Goal: Transaction & Acquisition: Purchase product/service

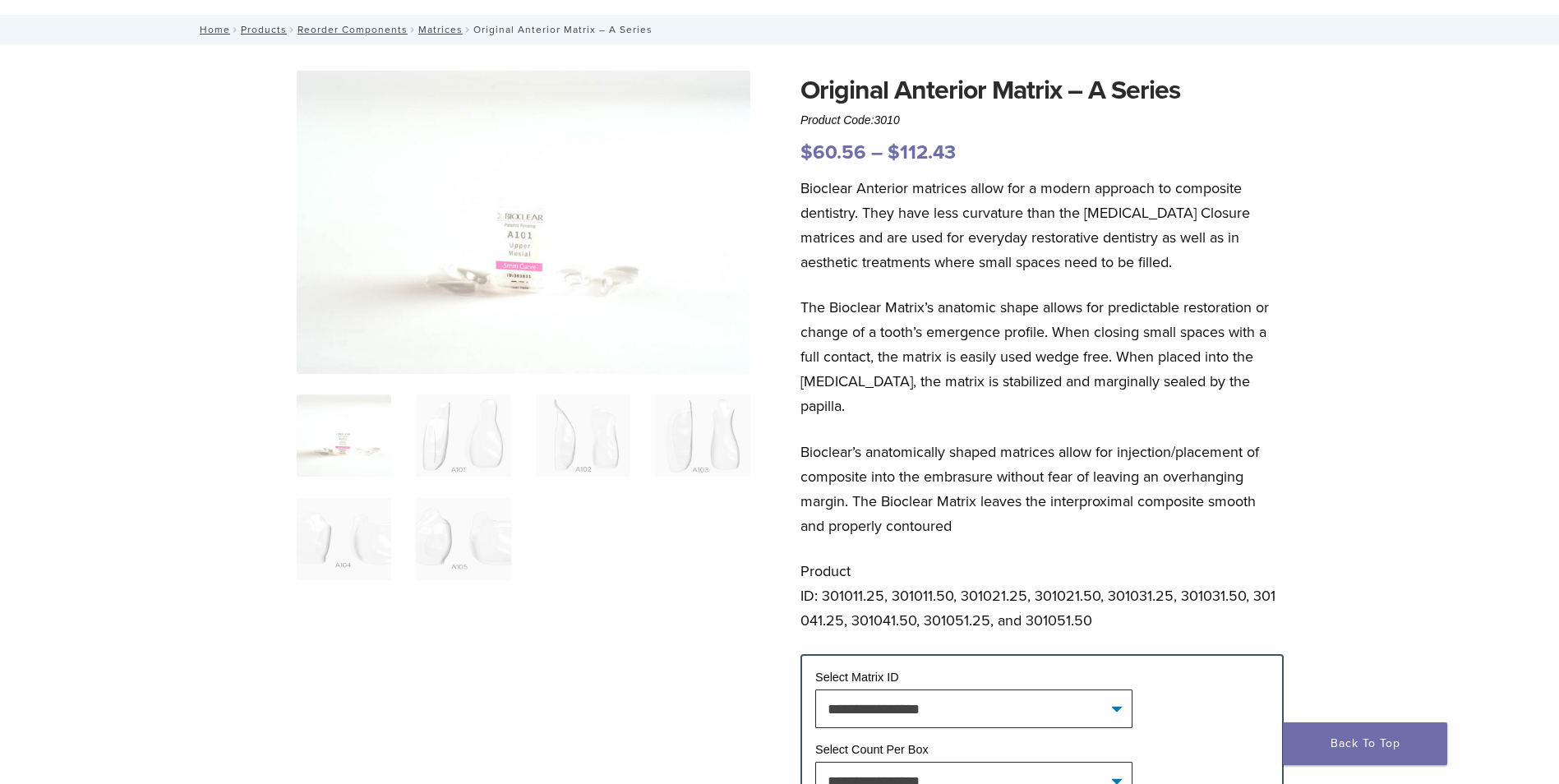
scroll to position [164, 0]
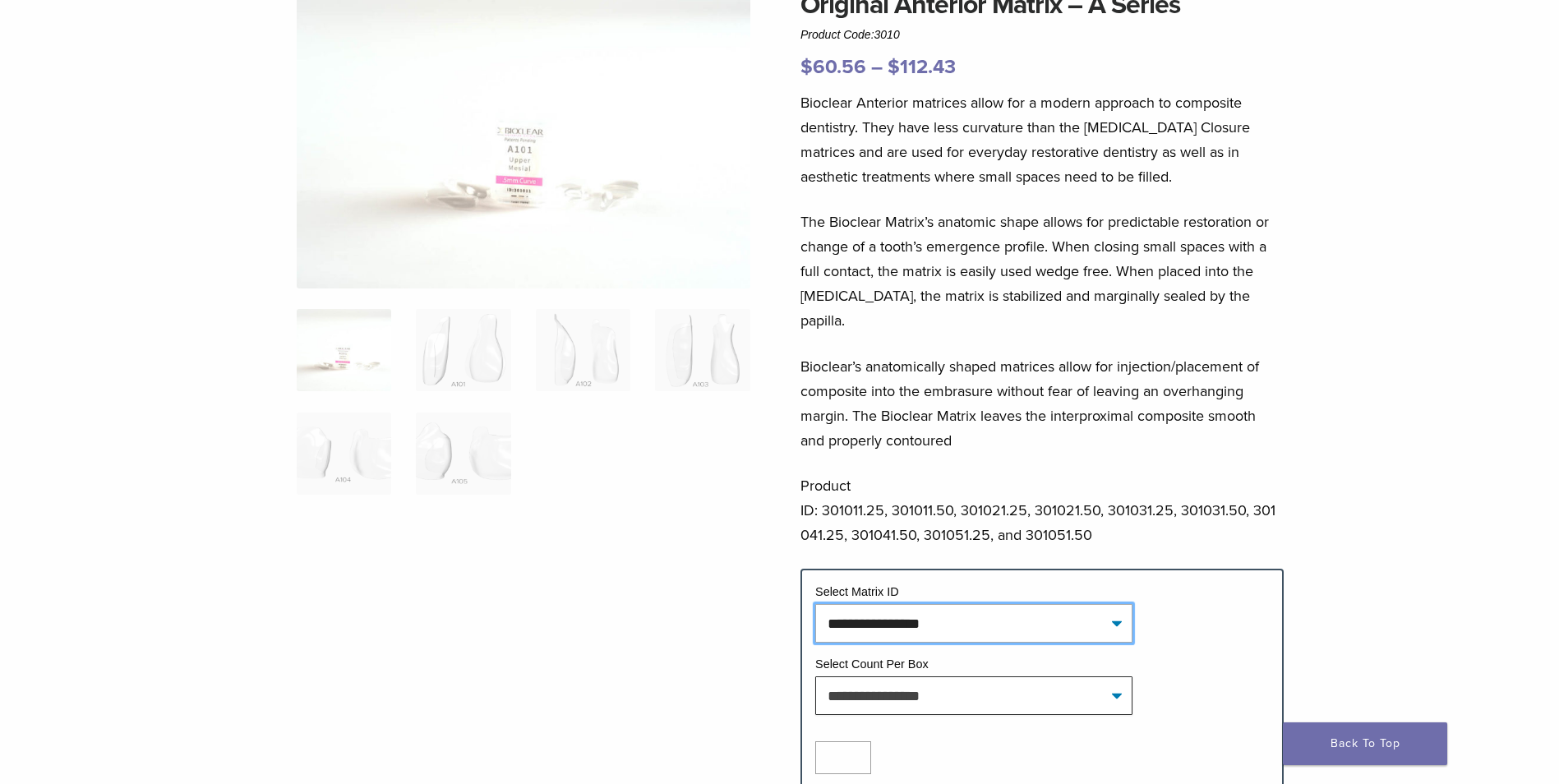
click at [1034, 609] on select "**********" at bounding box center [974, 623] width 318 height 38
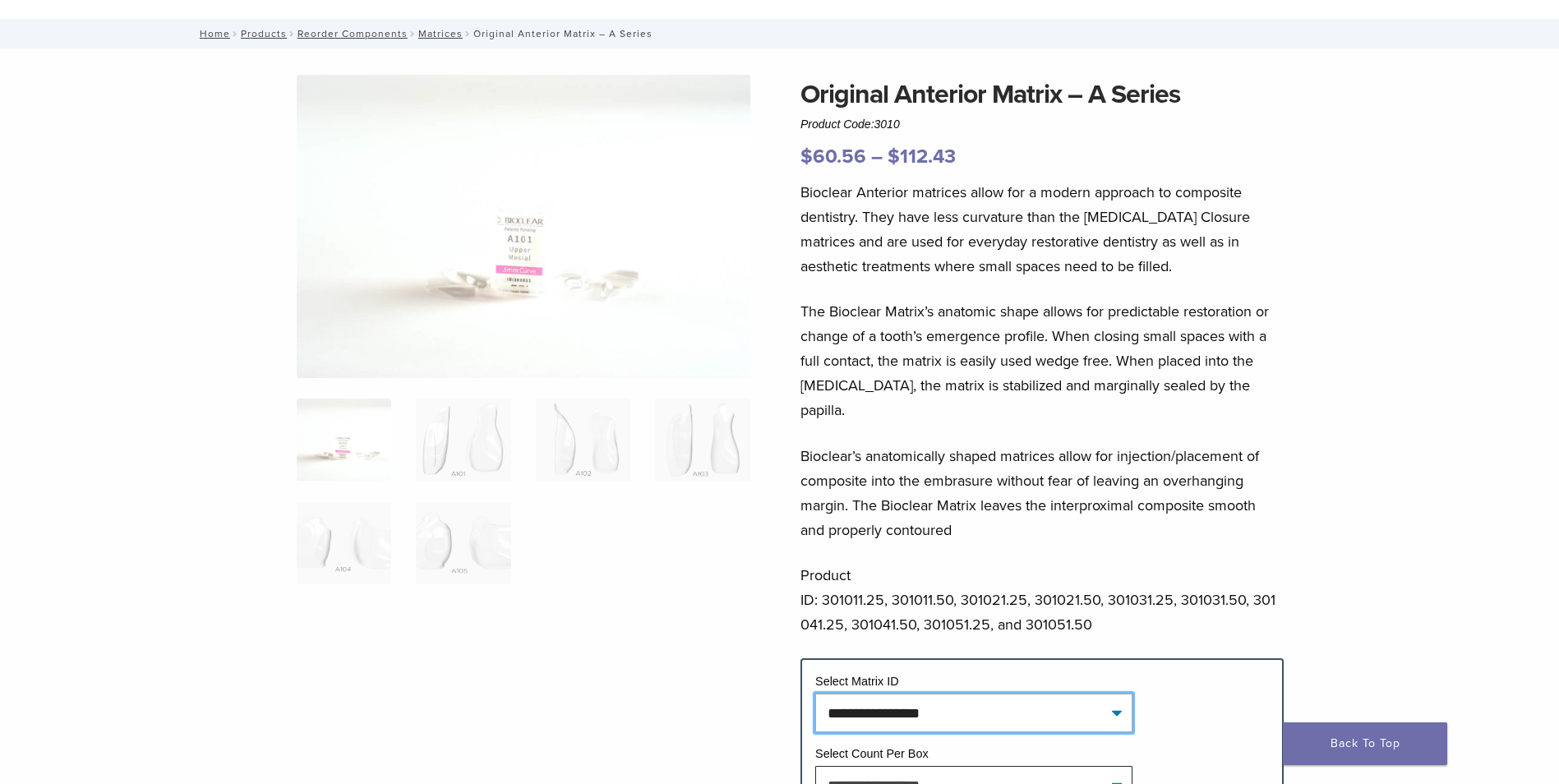
scroll to position [0, 0]
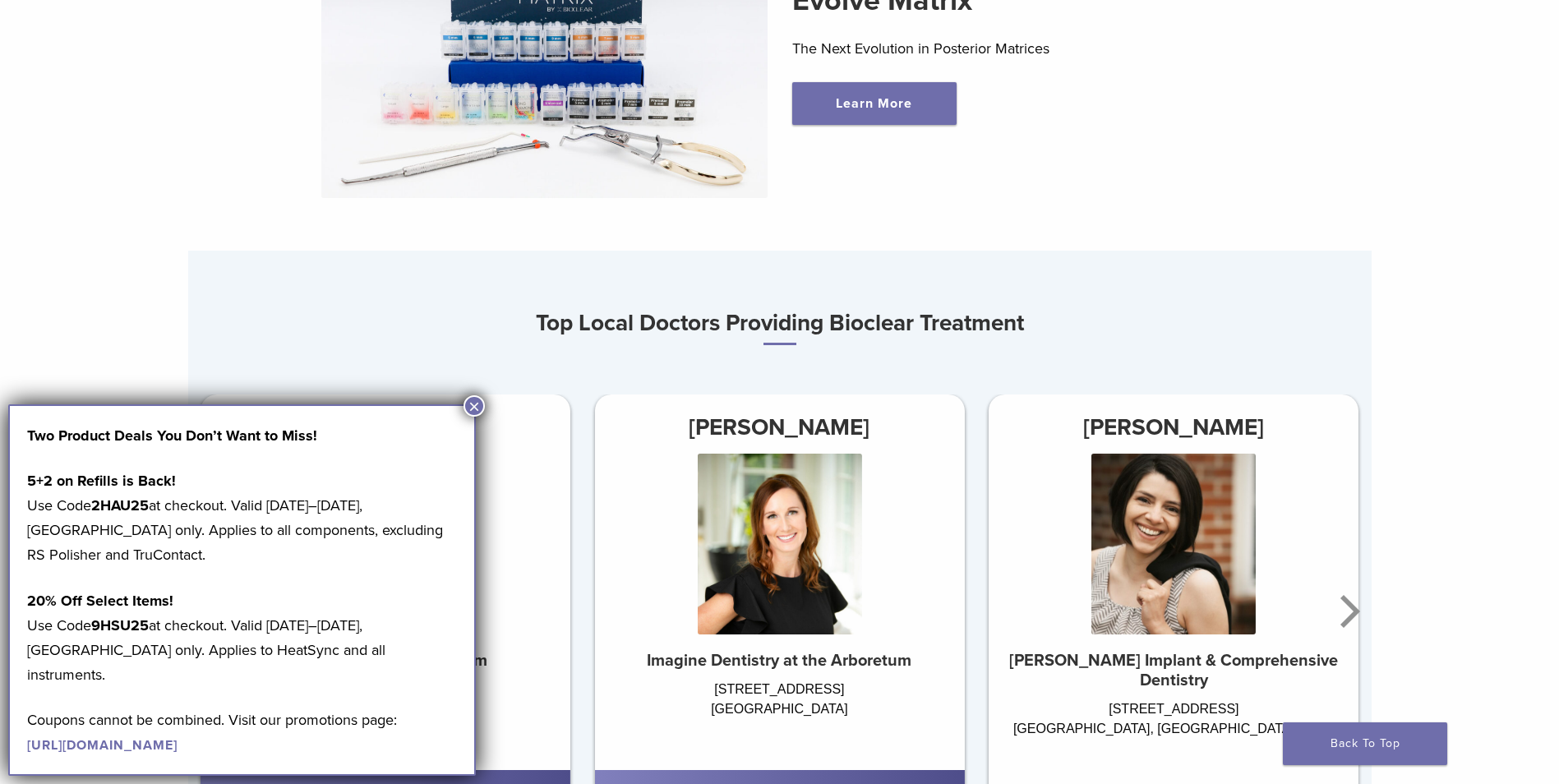
scroll to position [822, 0]
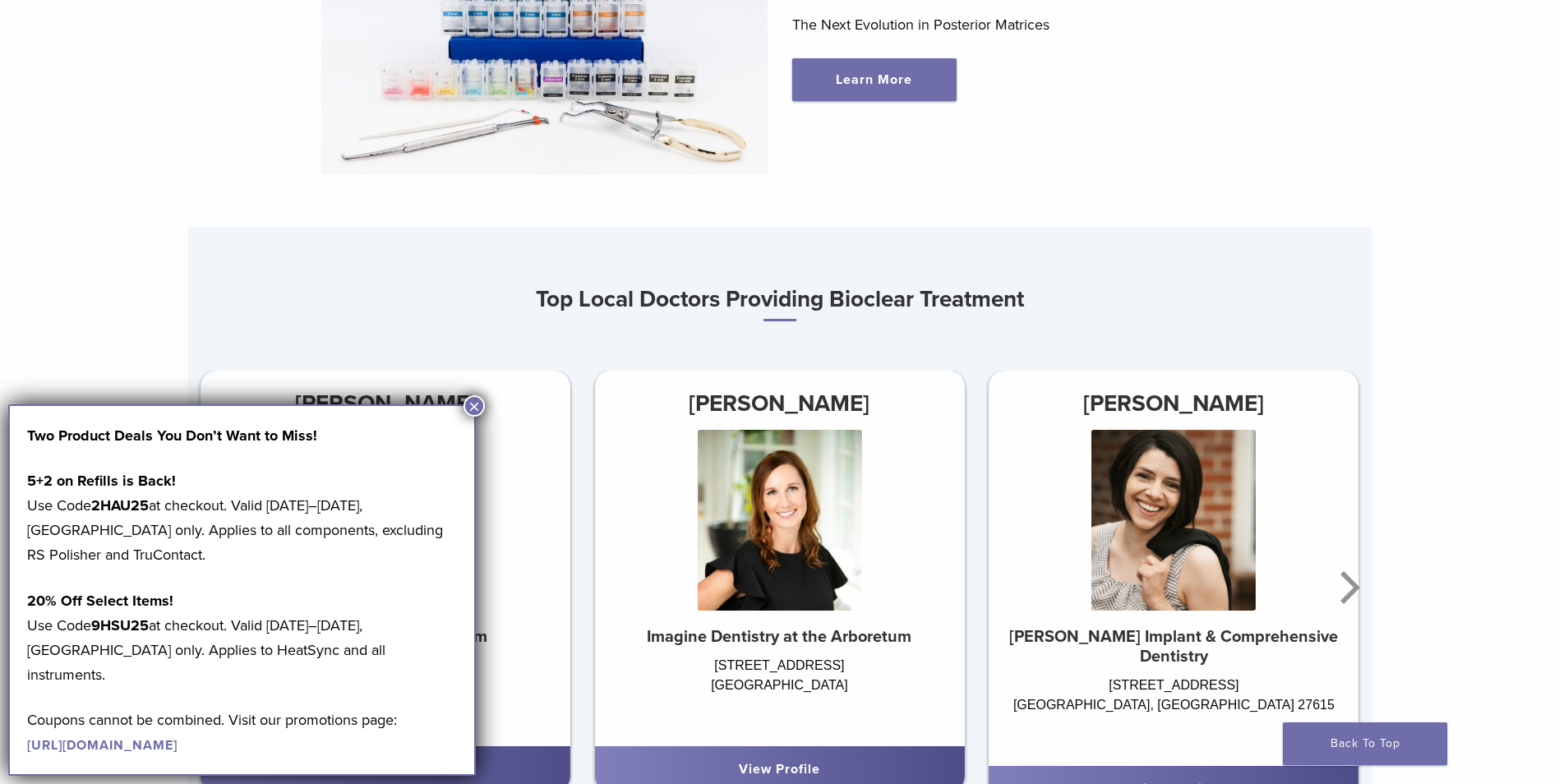
click at [473, 410] on button "×" at bounding box center [474, 406] width 21 height 21
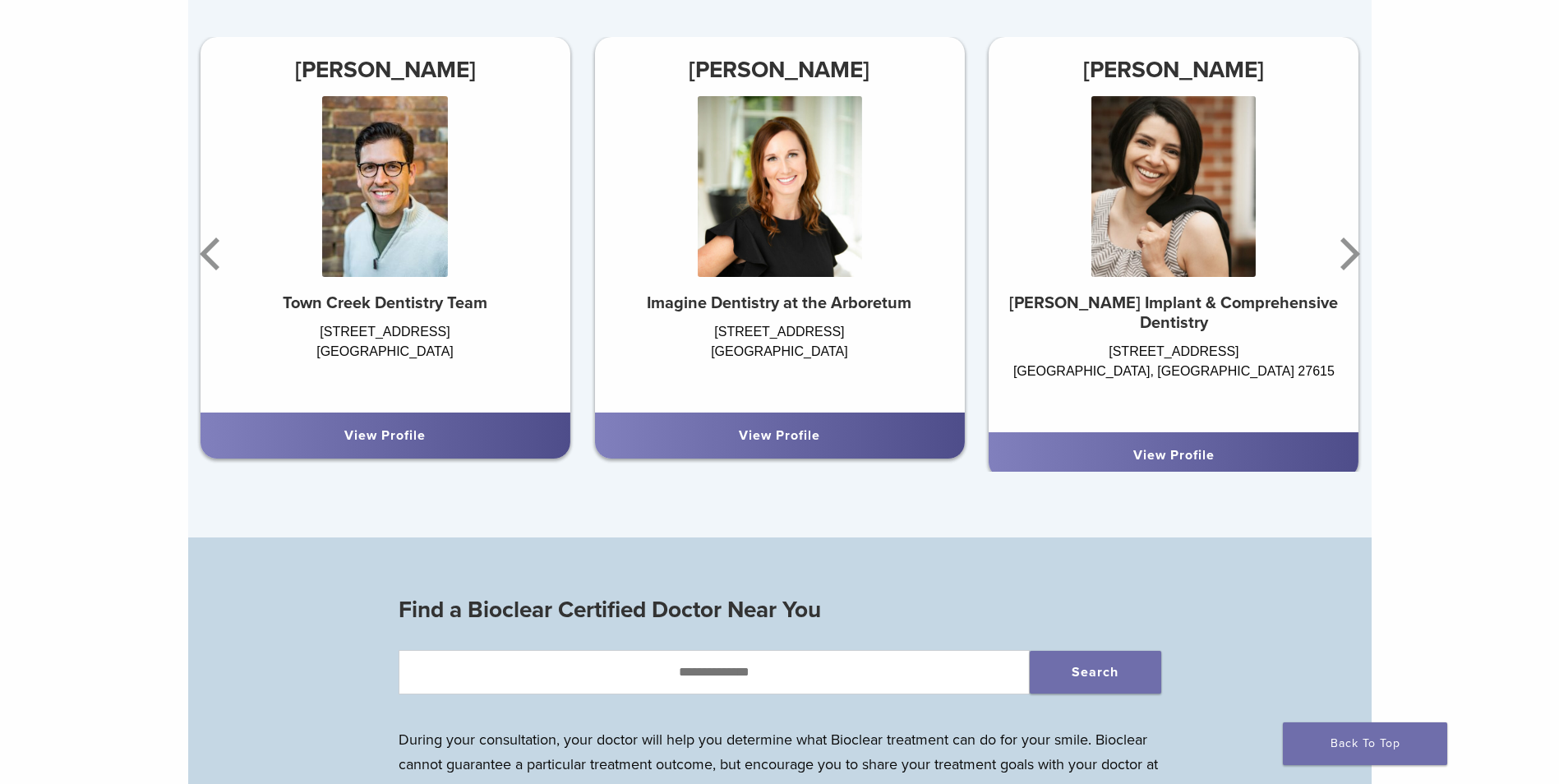
scroll to position [1151, 0]
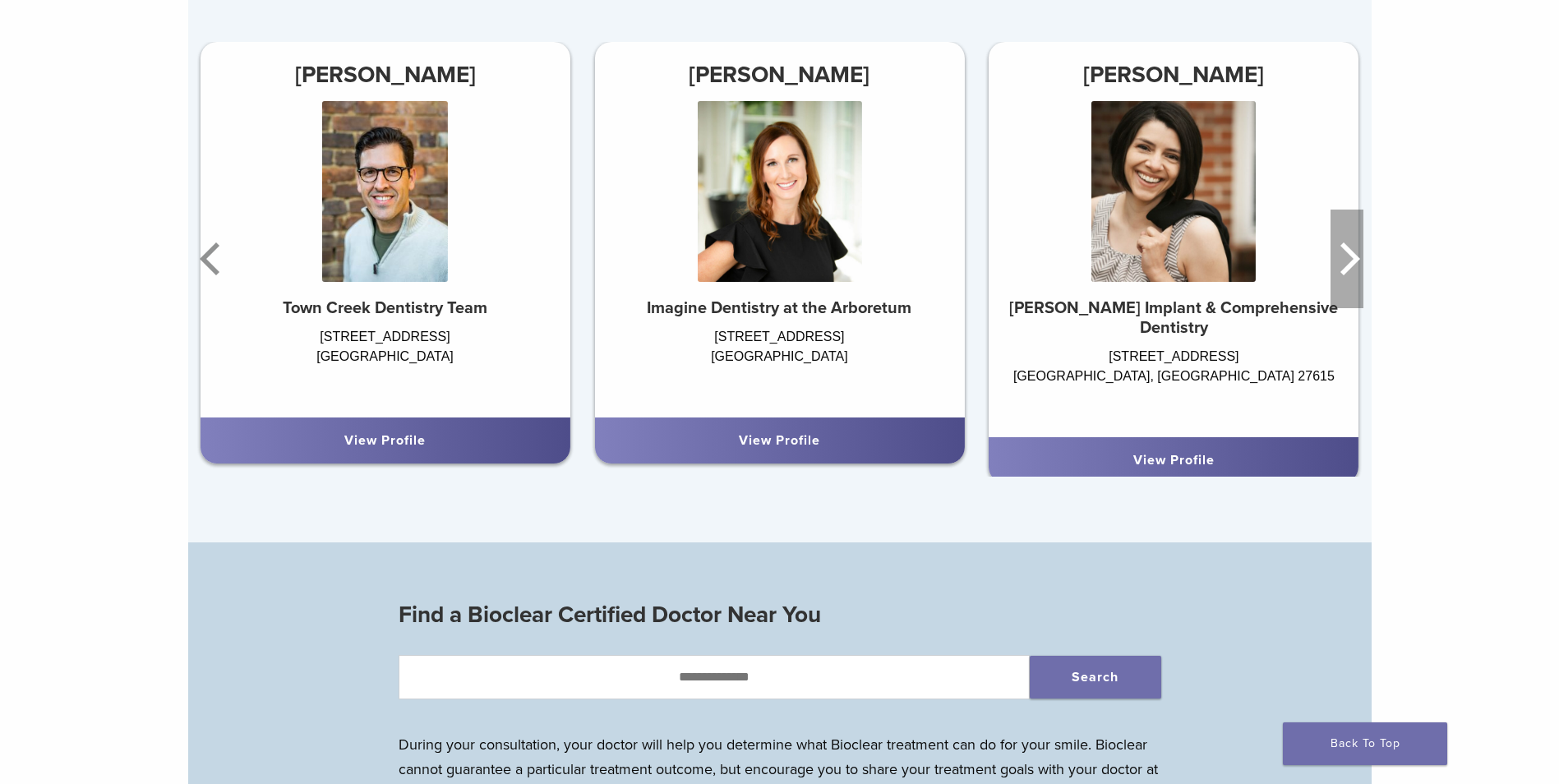
click at [1345, 267] on icon "Next" at bounding box center [1347, 259] width 32 height 98
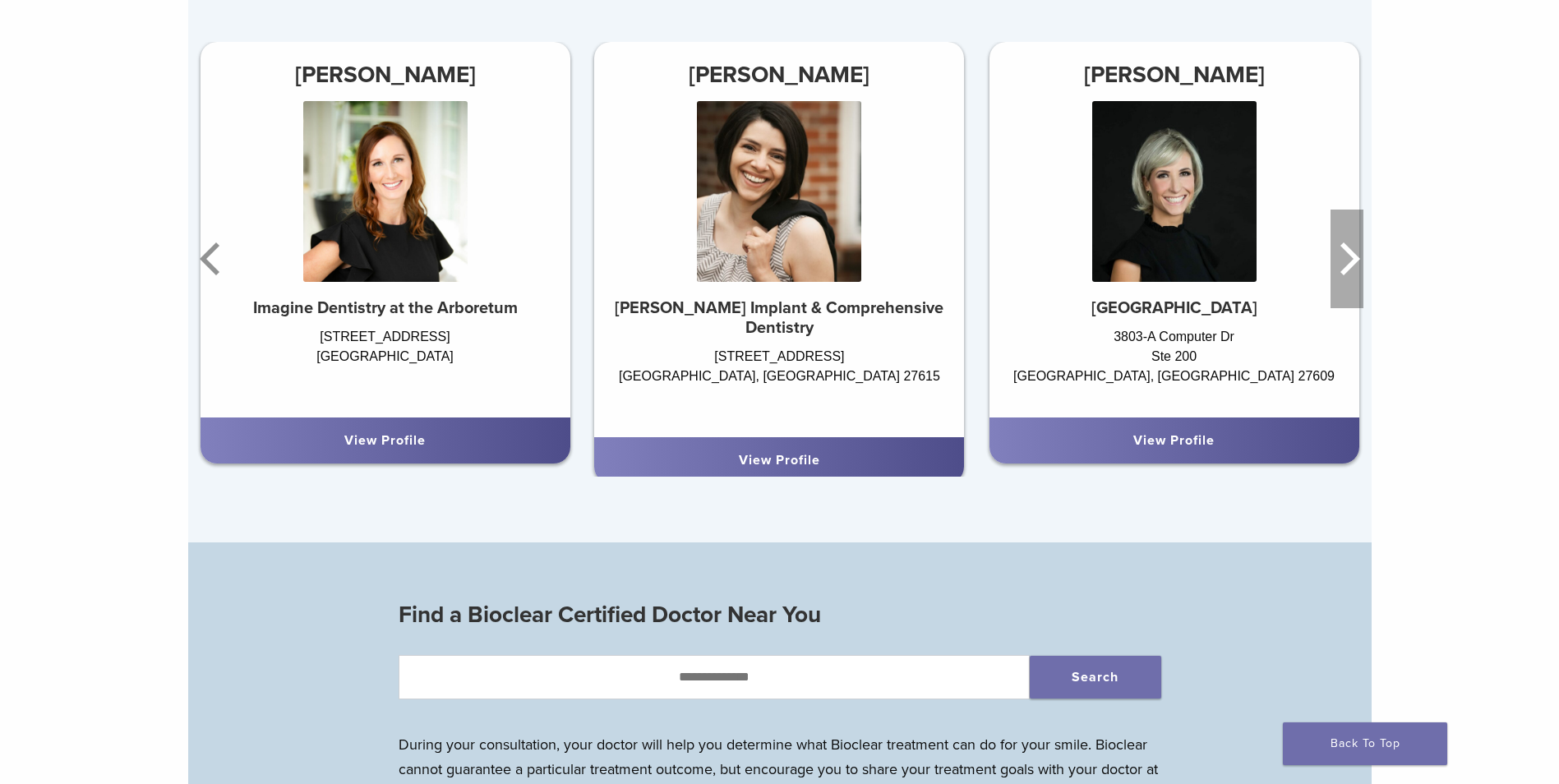
click at [1345, 267] on icon "Next" at bounding box center [1347, 259] width 32 height 98
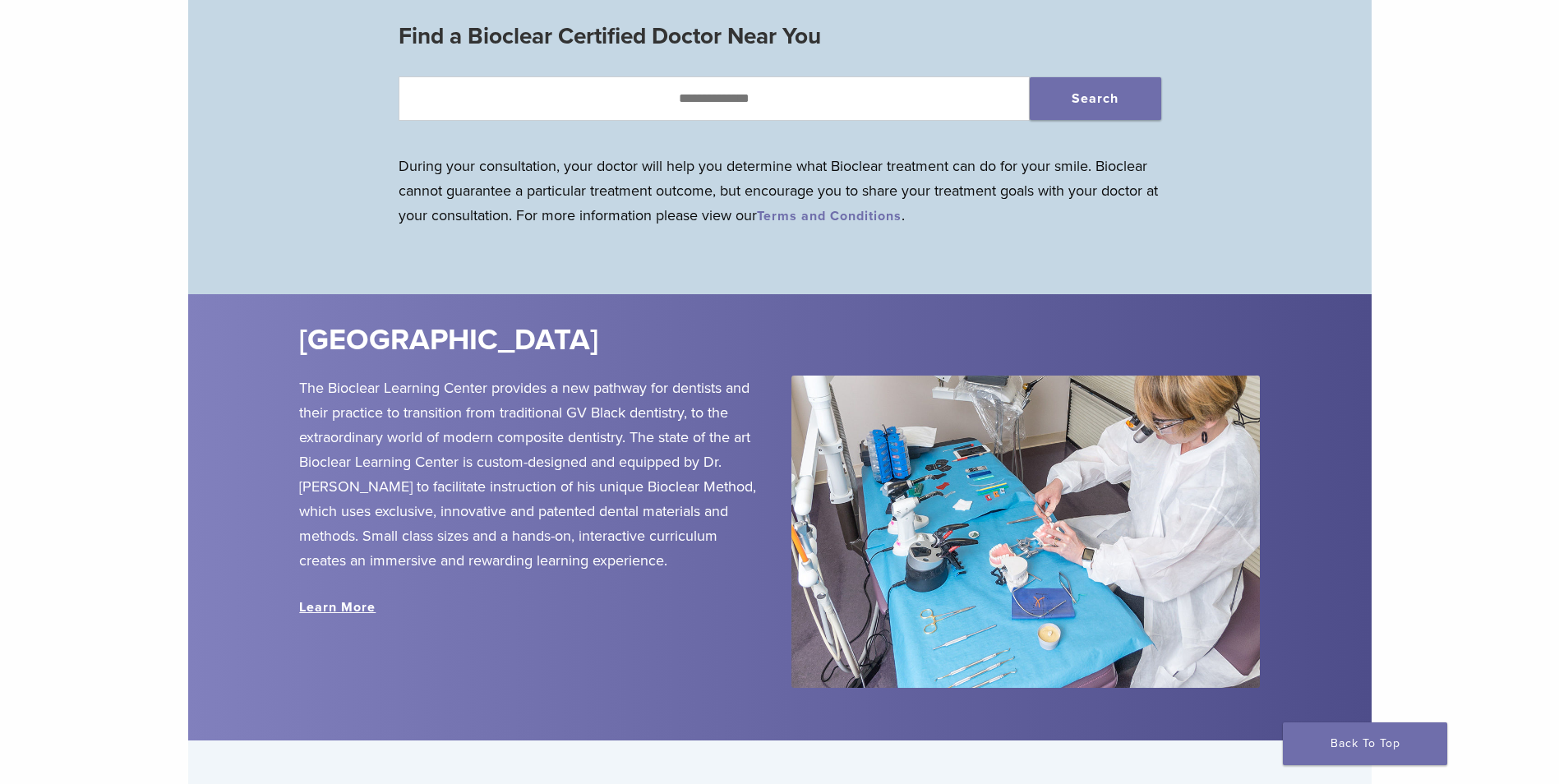
scroll to position [1972, 0]
